Goal: Task Accomplishment & Management: Complete application form

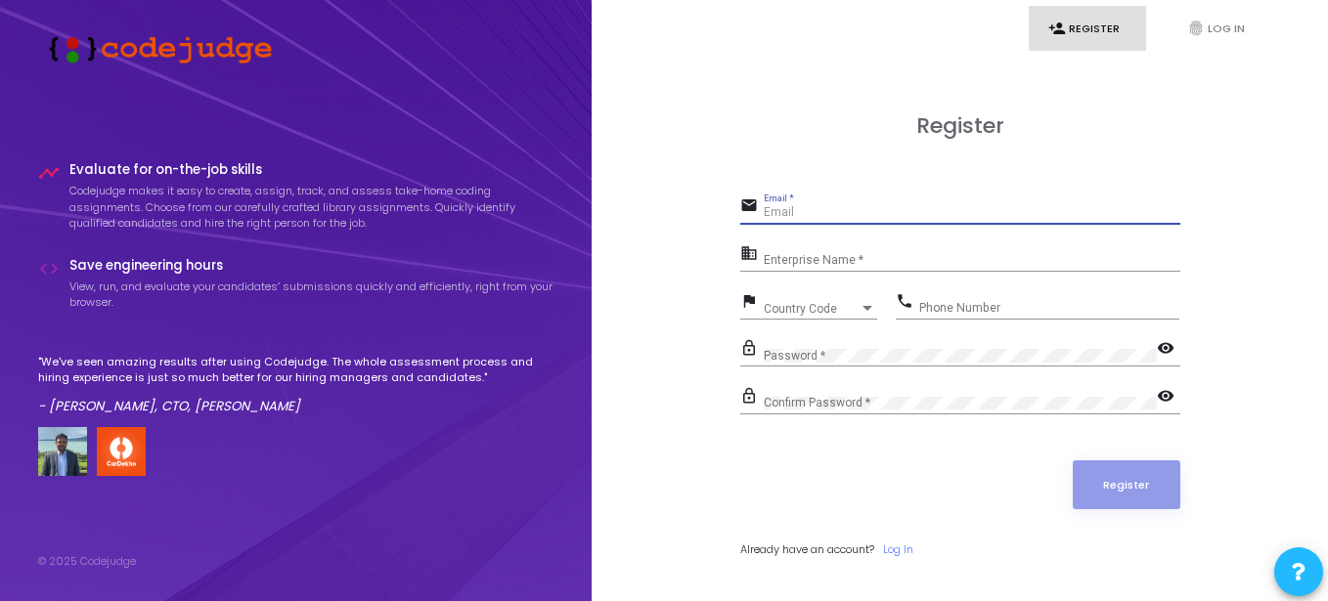
click at [994, 215] on input "Email *" at bounding box center [972, 213] width 417 height 14
type input "[EMAIL_ADDRESS][DOMAIN_NAME]"
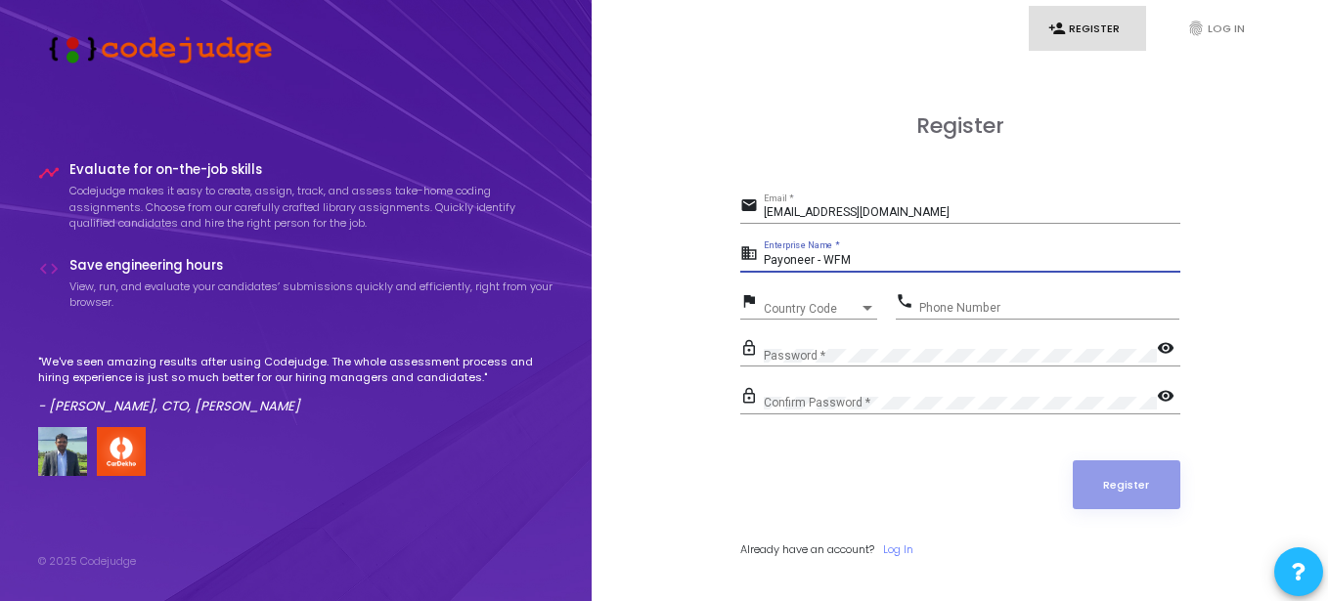
type input "Payoneer - WFM"
click at [854, 308] on div "Country Code" at bounding box center [812, 309] width 96 height 12
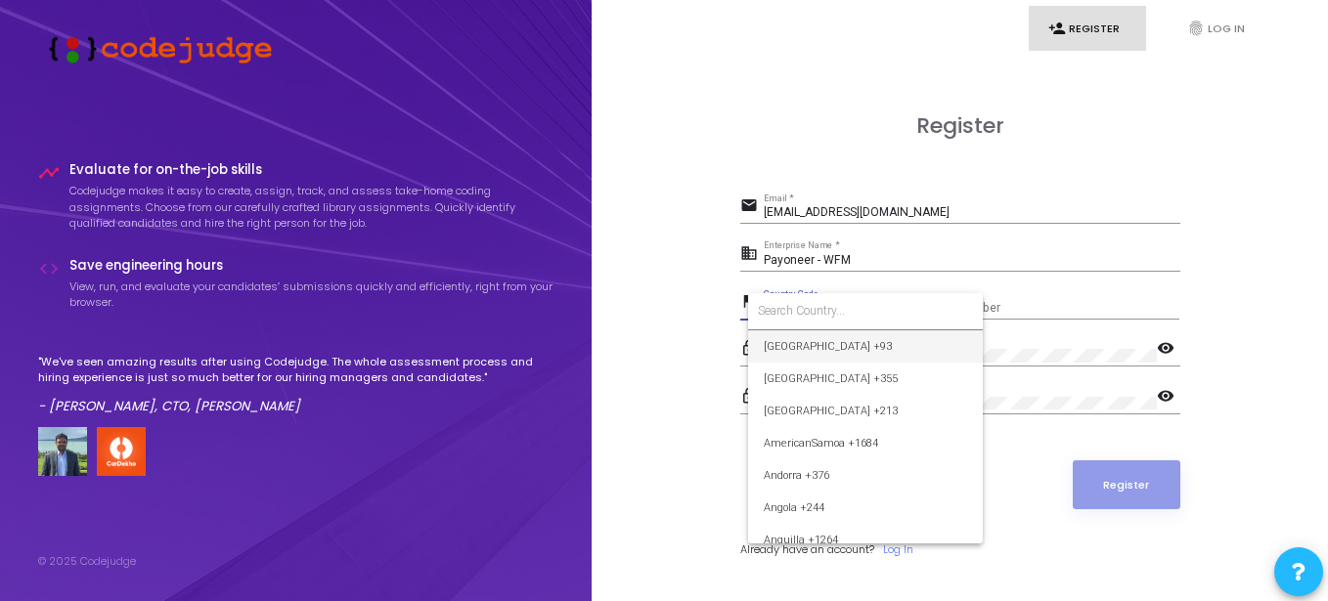
click at [840, 307] on input at bounding box center [865, 311] width 215 height 18
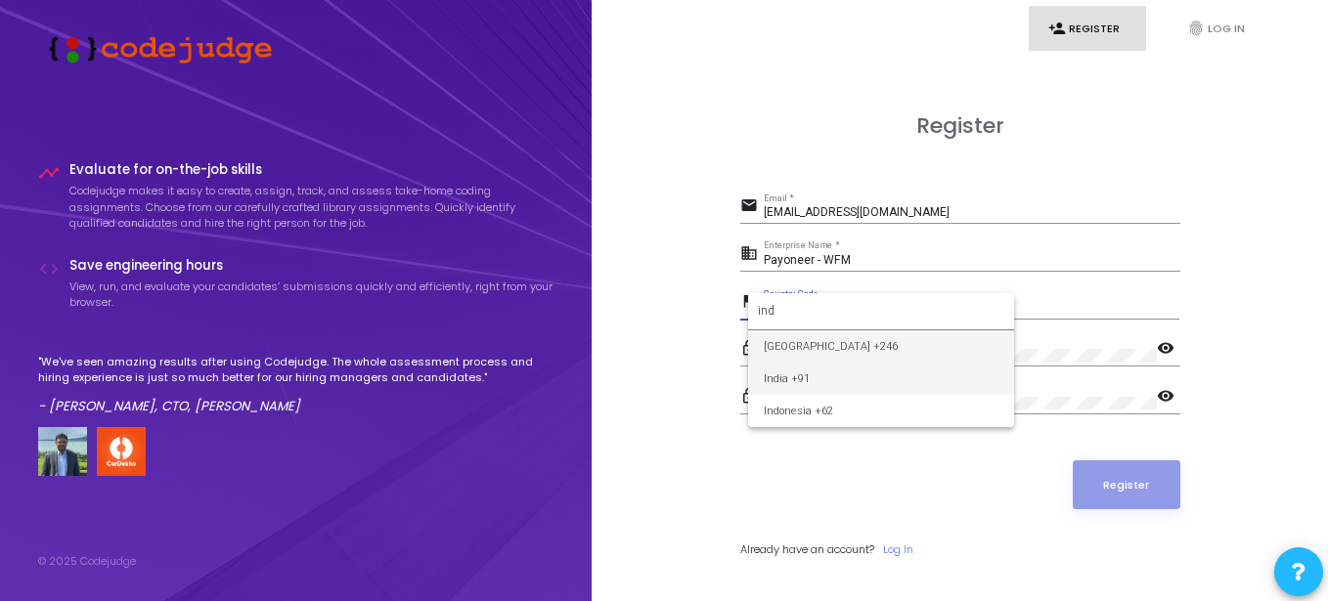
type input "ind"
click at [803, 380] on span "India +91" at bounding box center [881, 379] width 235 height 32
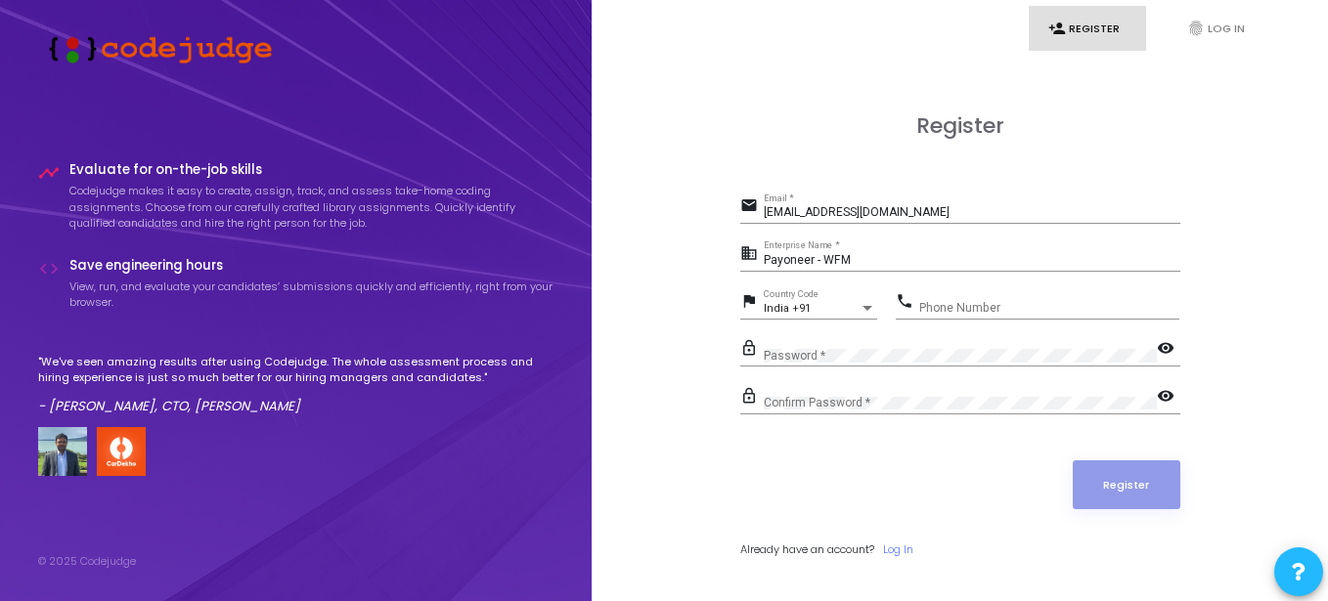
click at [1004, 316] on div "Phone Number" at bounding box center [1049, 304] width 260 height 30
click at [1007, 311] on input "Phone Number" at bounding box center [1049, 308] width 260 height 14
type input "7303349115"
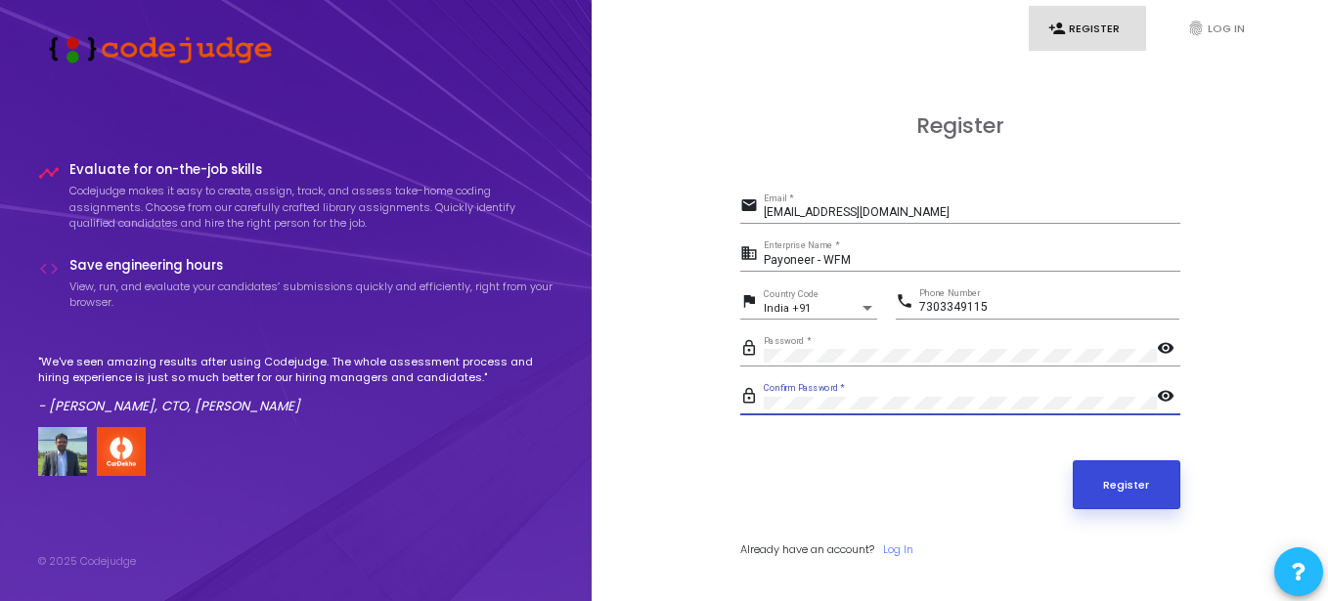
click at [1110, 481] on button "Register" at bounding box center [1127, 485] width 108 height 49
